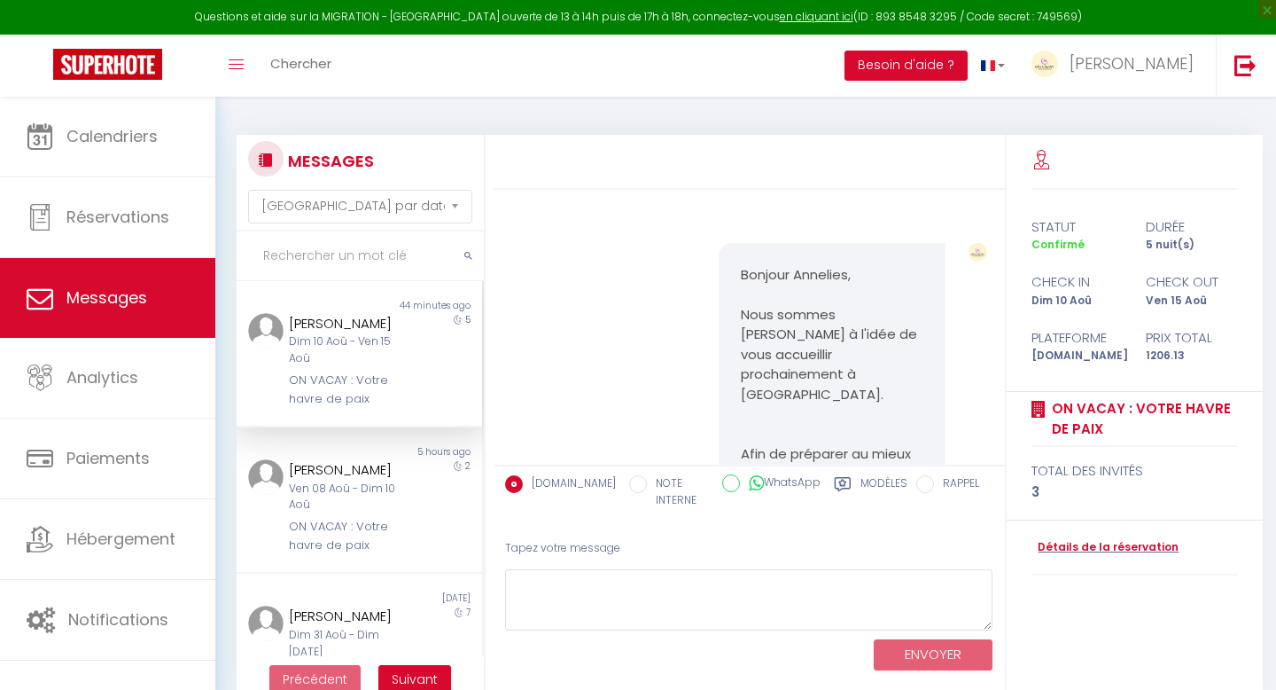
select select "message"
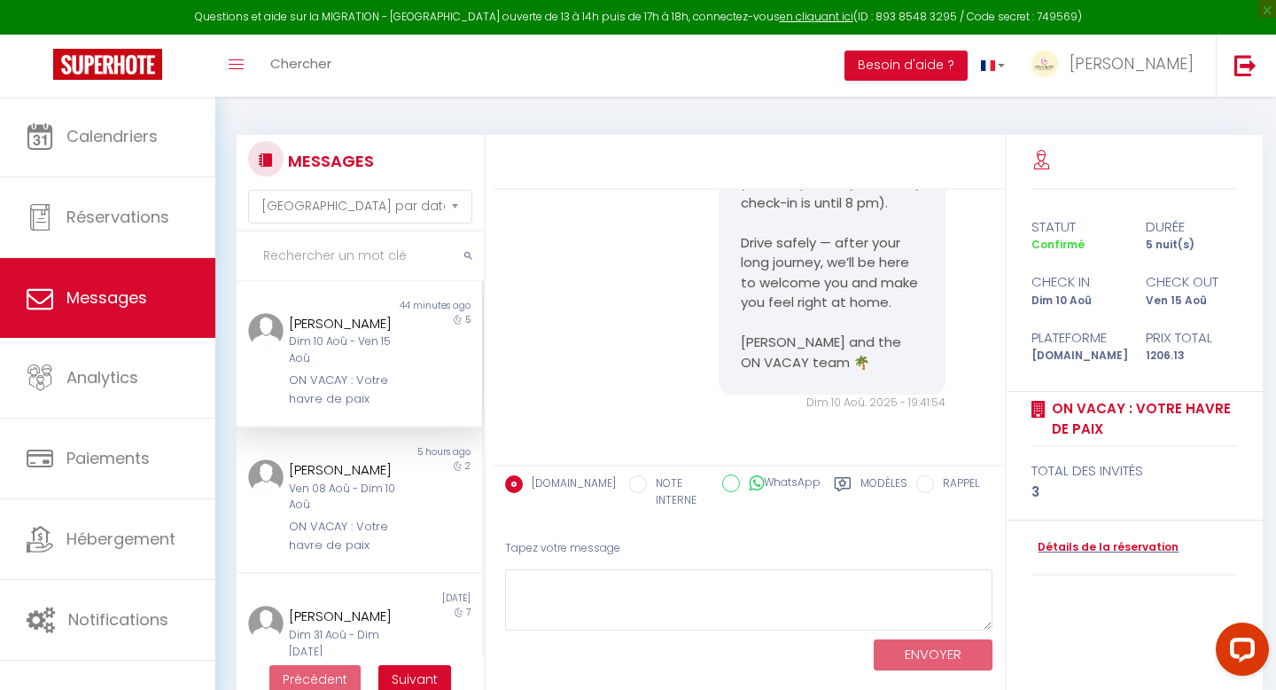
click at [353, 384] on div "ON VACAY : Votre havre de paix" at bounding box center [349, 389] width 120 height 36
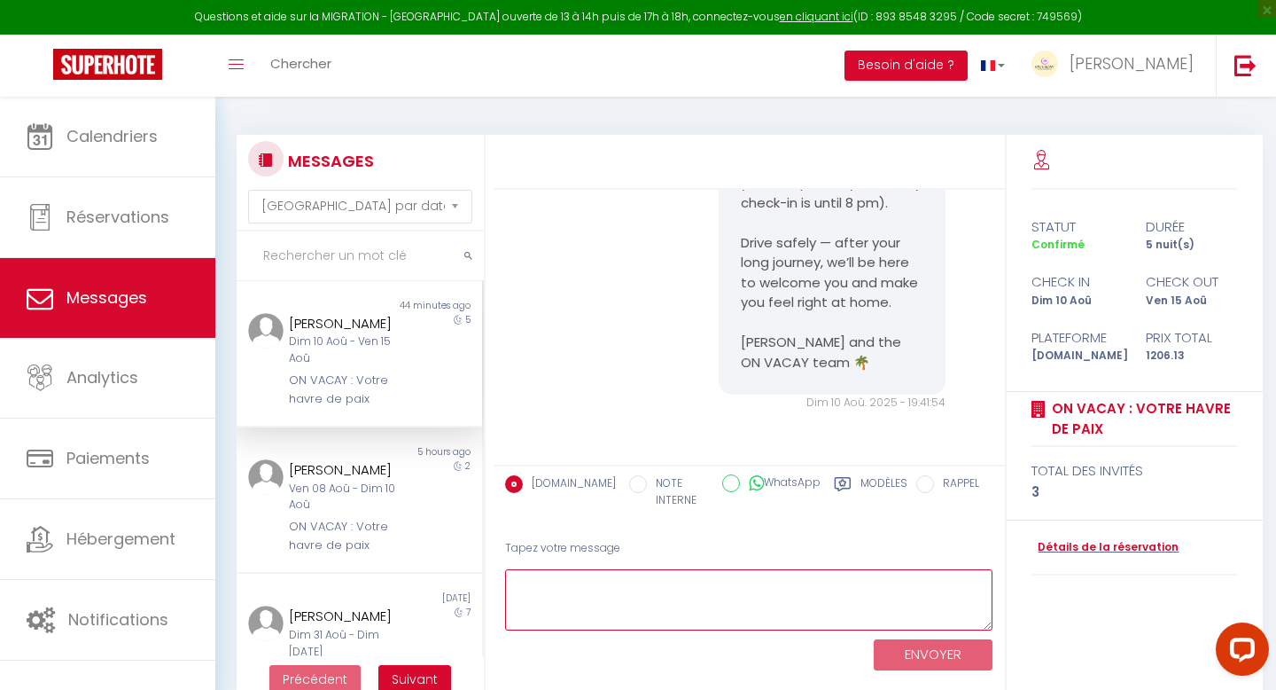
click at [705, 613] on textarea at bounding box center [749, 599] width 488 height 61
paste textarea "Dear Annelies, Could you please notify me approximately 10 minutes before your …"
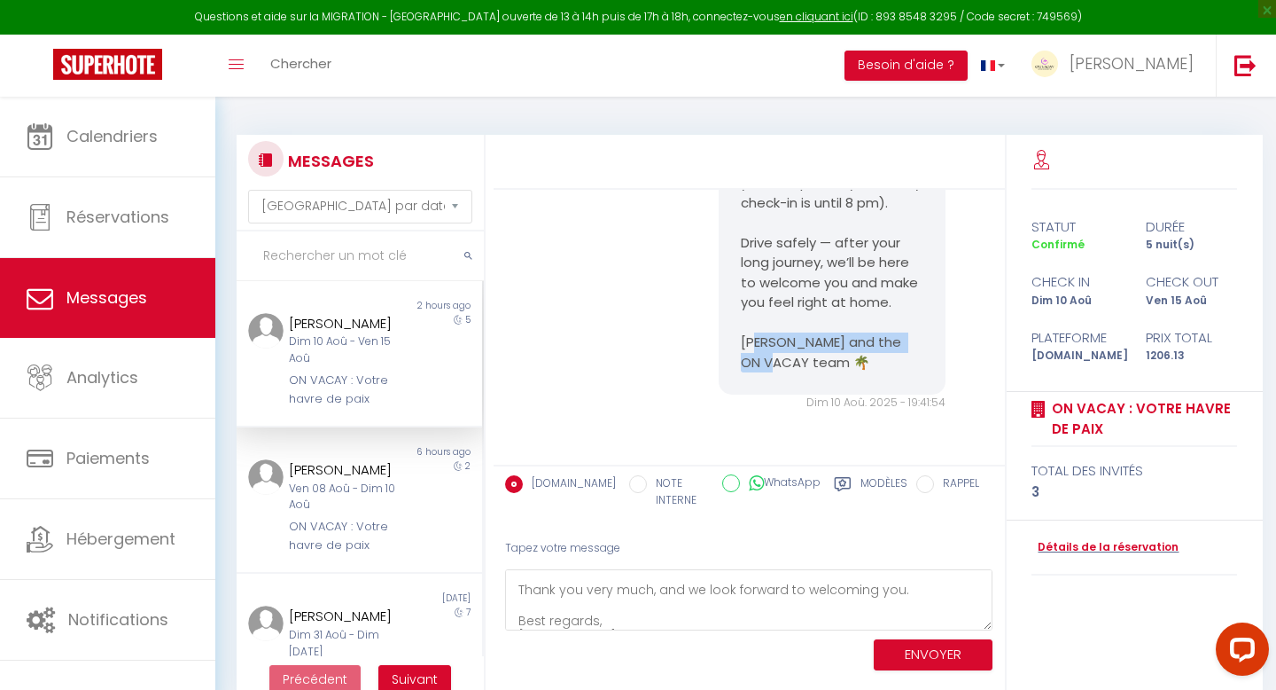
drag, startPoint x: 845, startPoint y: 357, endPoint x: 807, endPoint y: 343, distance: 40.7
click at [807, 343] on pre "Hi Annelies, Got it — I’ve let [PERSON_NAME] know, and she’ll be there to welco…" at bounding box center [832, 224] width 182 height 300
copy pre "and the ON VACAY team 🌴"
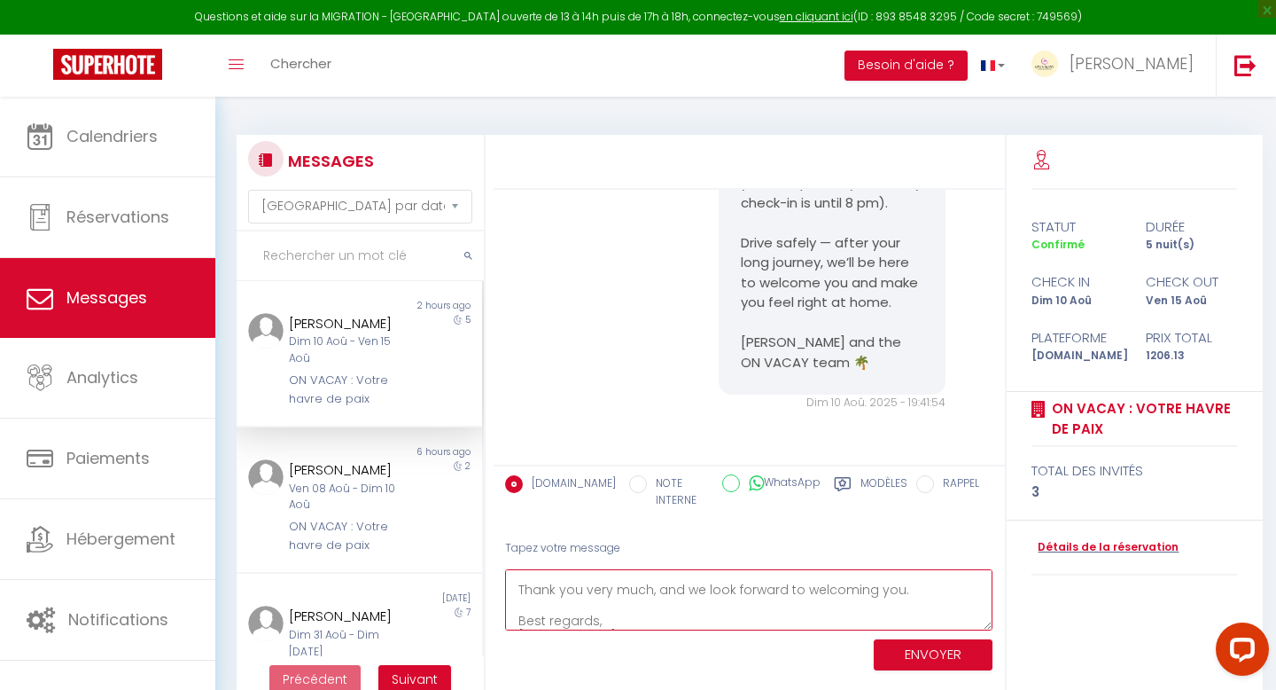
click at [679, 622] on textarea "Dear Annelies, Could you please notify me approximately 10 minutes before your …" at bounding box center [749, 599] width 488 height 61
paste textarea "and the ON VACAY team 🌴"
drag, startPoint x: 603, startPoint y: 605, endPoint x: 483, endPoint y: 605, distance: 119.7
click at [483, 605] on div "MESSAGES Trier par date de réservation [GEOGRAPHIC_DATA] par date de message No…" at bounding box center [746, 418] width 1042 height 567
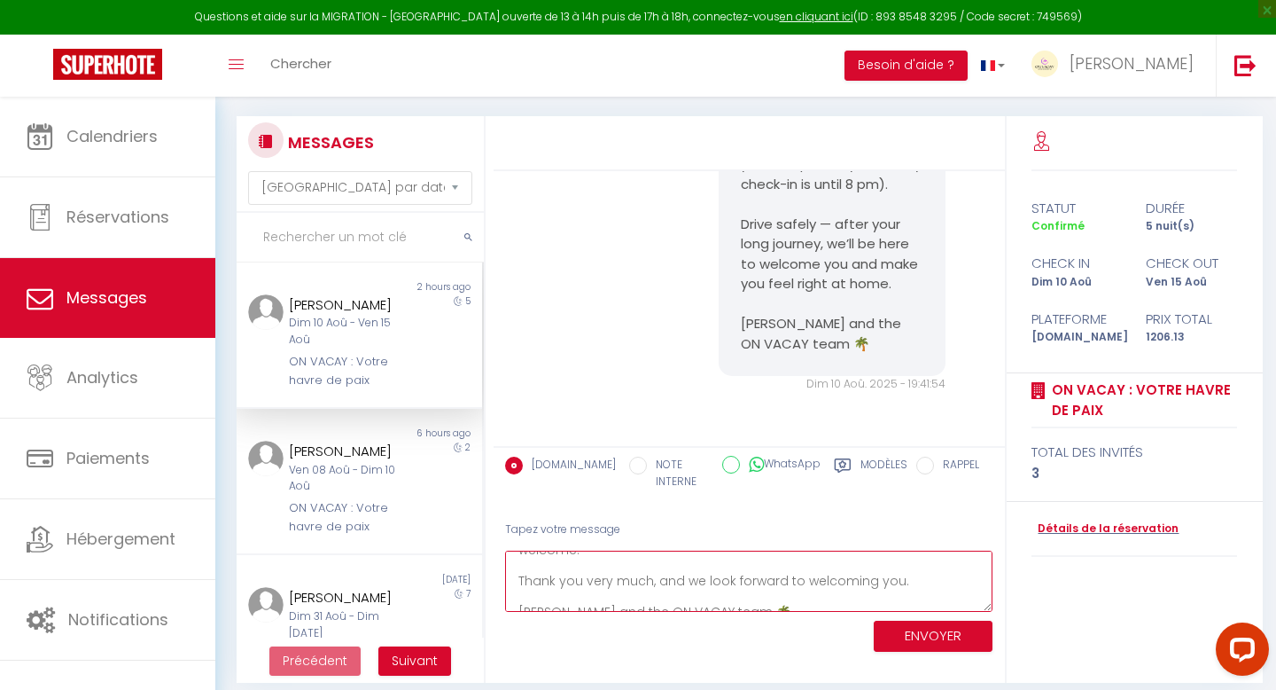
scroll to position [1, 0]
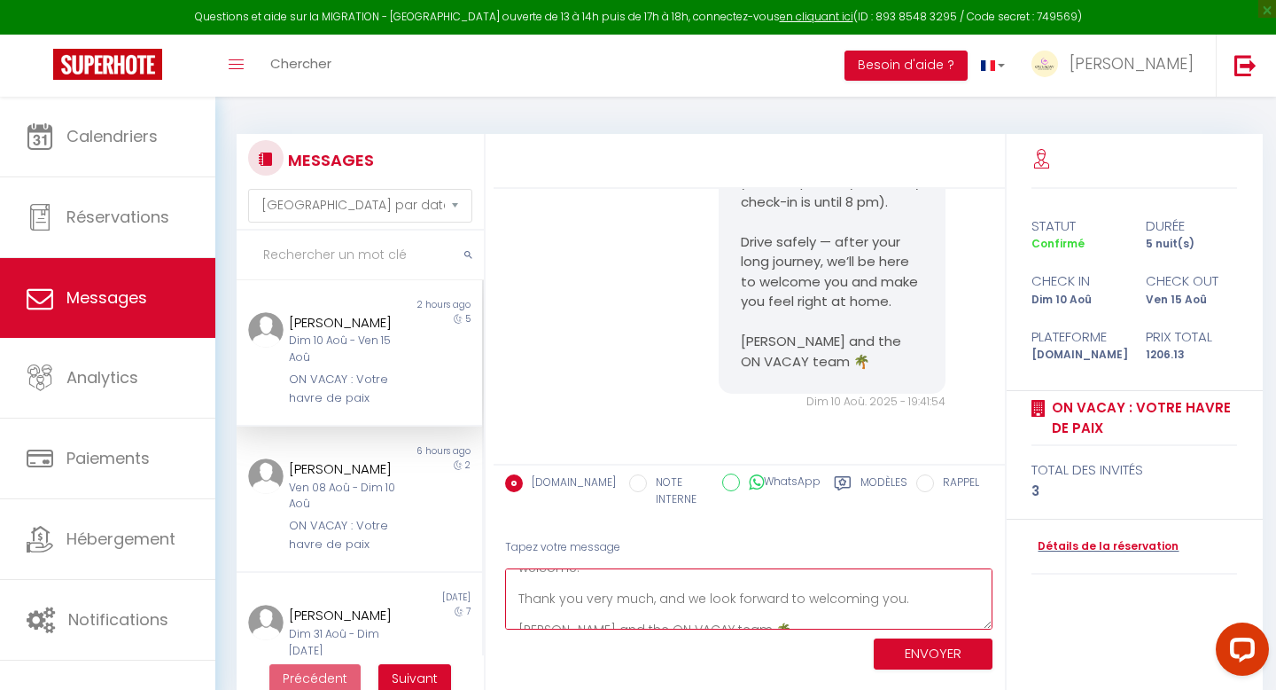
type textarea "Dear Annelies, Could you please notify me approximately 10 minutes before your …"
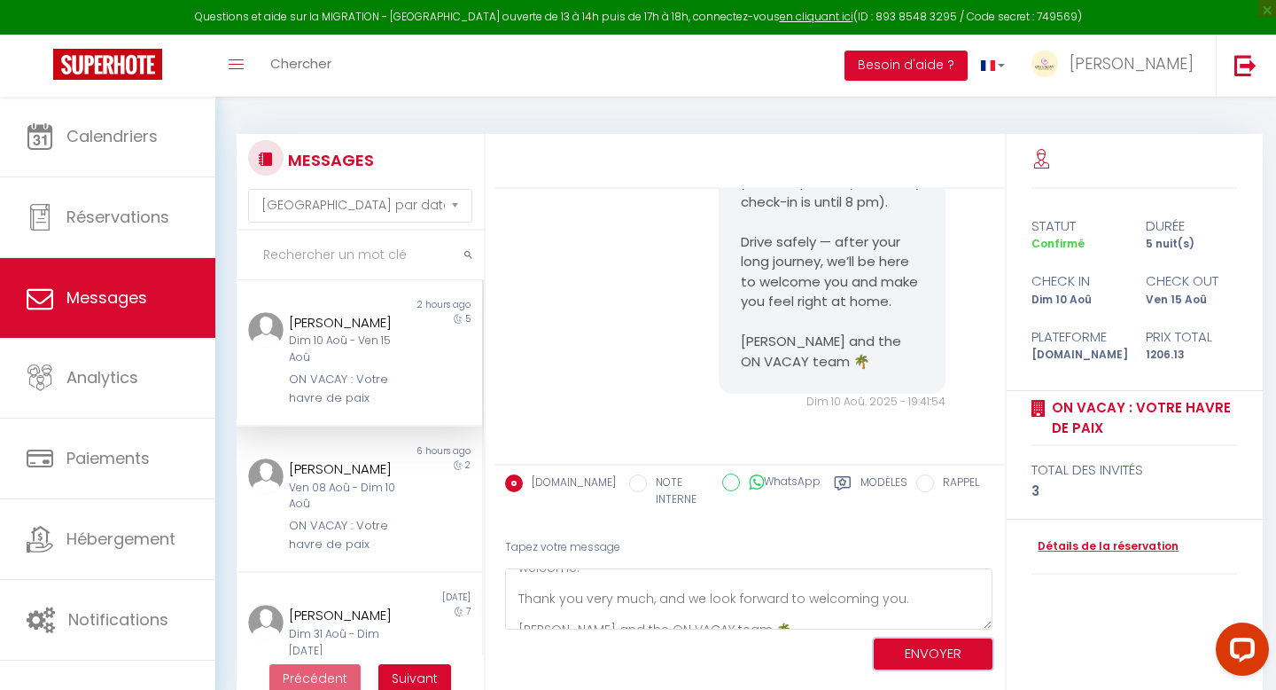
click at [925, 652] on button "ENVOYER" at bounding box center [933, 653] width 119 height 31
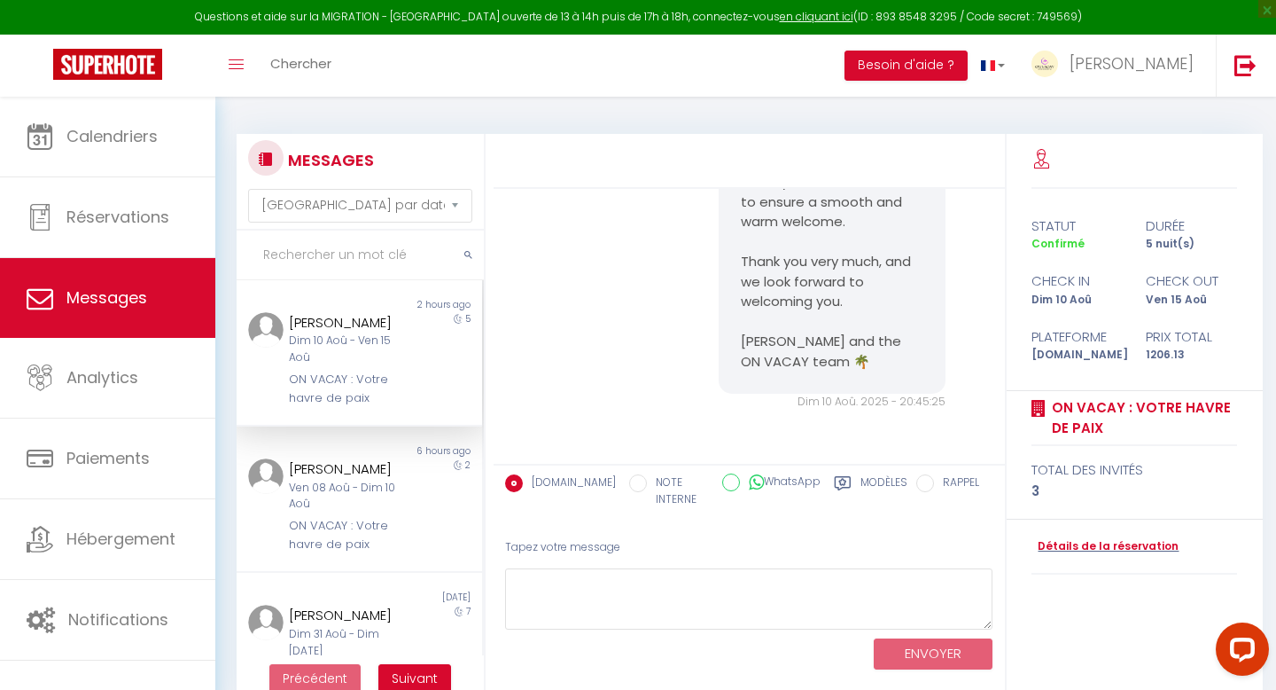
scroll to position [11990, 0]
